Goal: Task Accomplishment & Management: Manage account settings

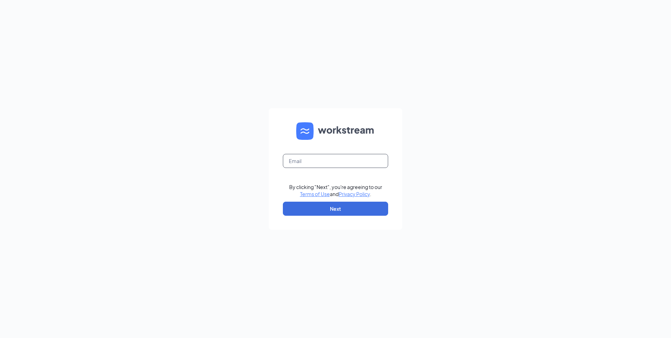
click at [302, 159] on input "text" at bounding box center [335, 161] width 105 height 14
type input "[EMAIL_ADDRESS][DOMAIN_NAME]"
click at [321, 209] on button "Next" at bounding box center [335, 208] width 105 height 14
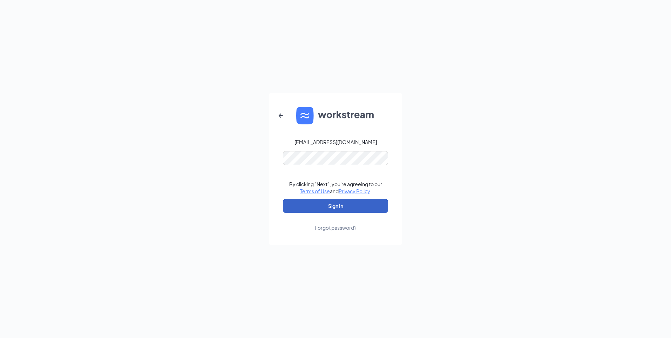
click at [326, 207] on button "Sign In" at bounding box center [335, 206] width 105 height 14
